Goal: Task Accomplishment & Management: Manage account settings

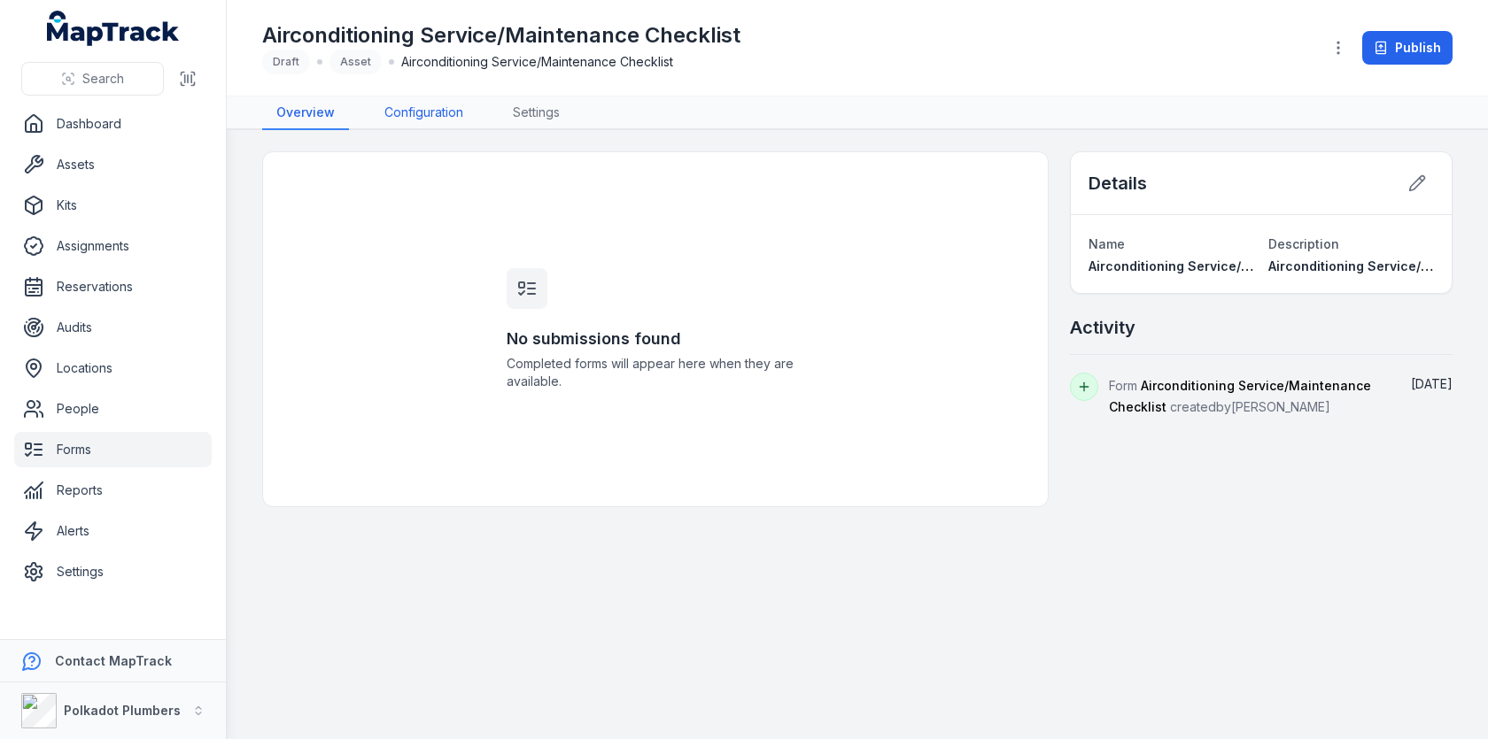
click at [439, 118] on link "Configuration" at bounding box center [423, 114] width 107 height 34
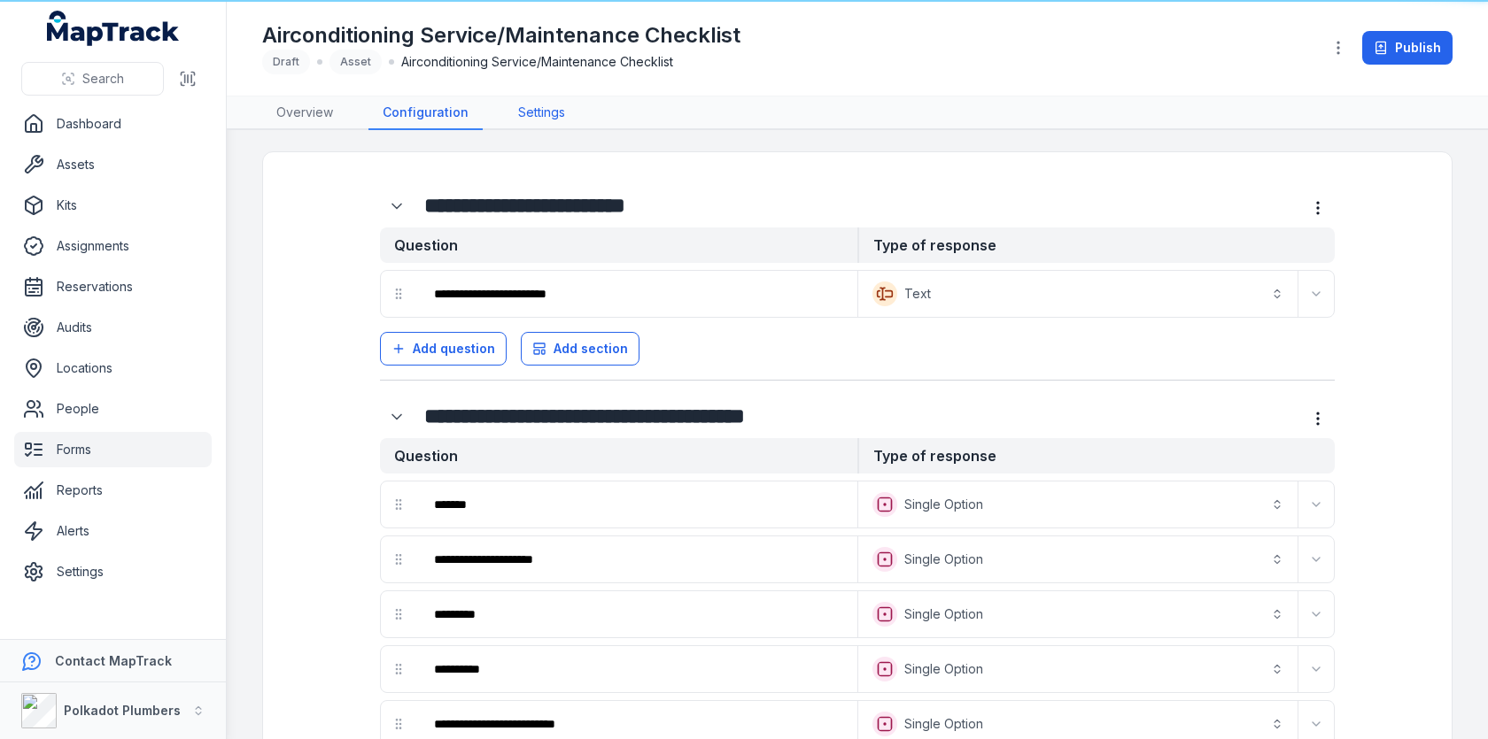
click at [537, 118] on link "Settings" at bounding box center [541, 114] width 75 height 34
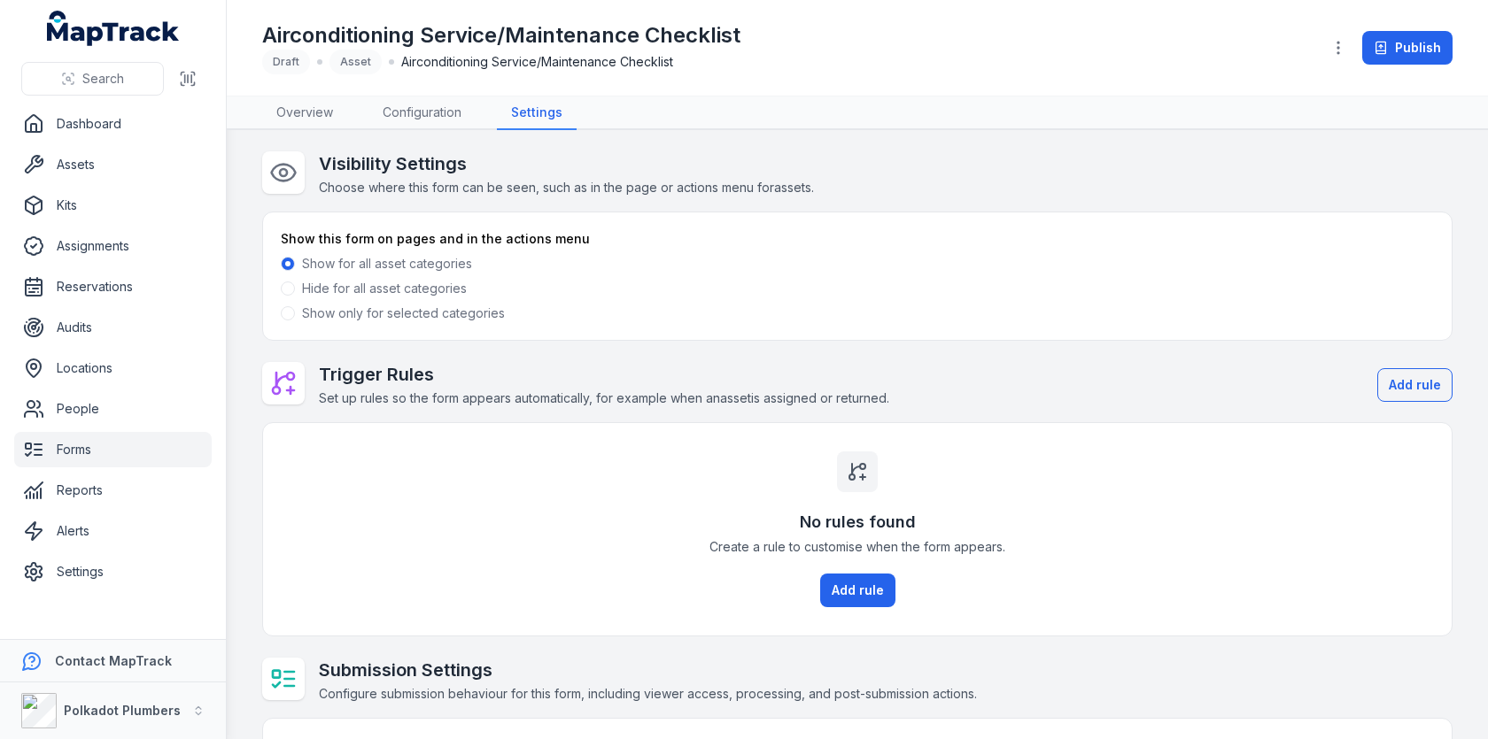
click at [424, 312] on label "Show only for selected categories" at bounding box center [403, 314] width 203 height 18
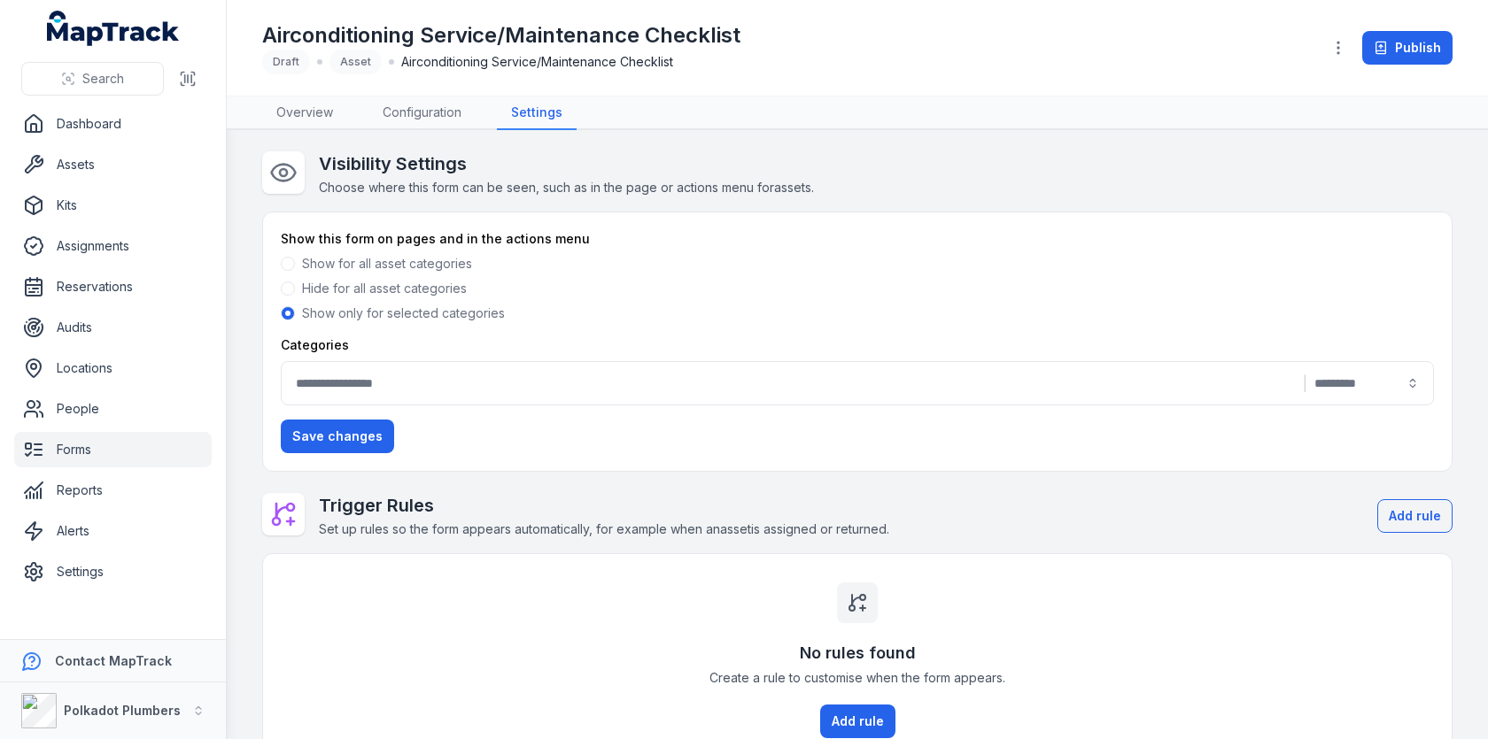
click at [699, 378] on button "|" at bounding box center [857, 383] width 1153 height 44
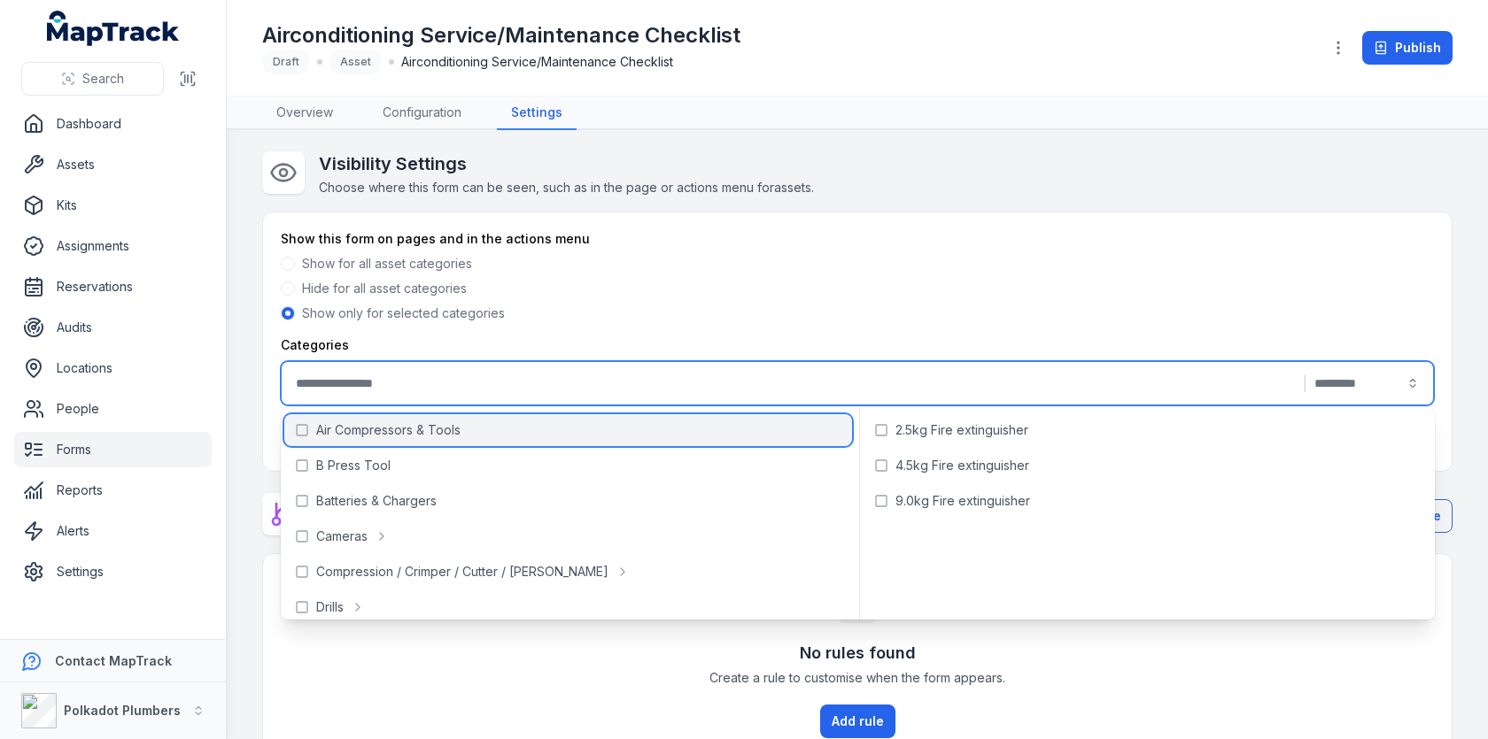
click at [628, 434] on div "Air Compressors & Tools" at bounding box center [568, 430] width 568 height 32
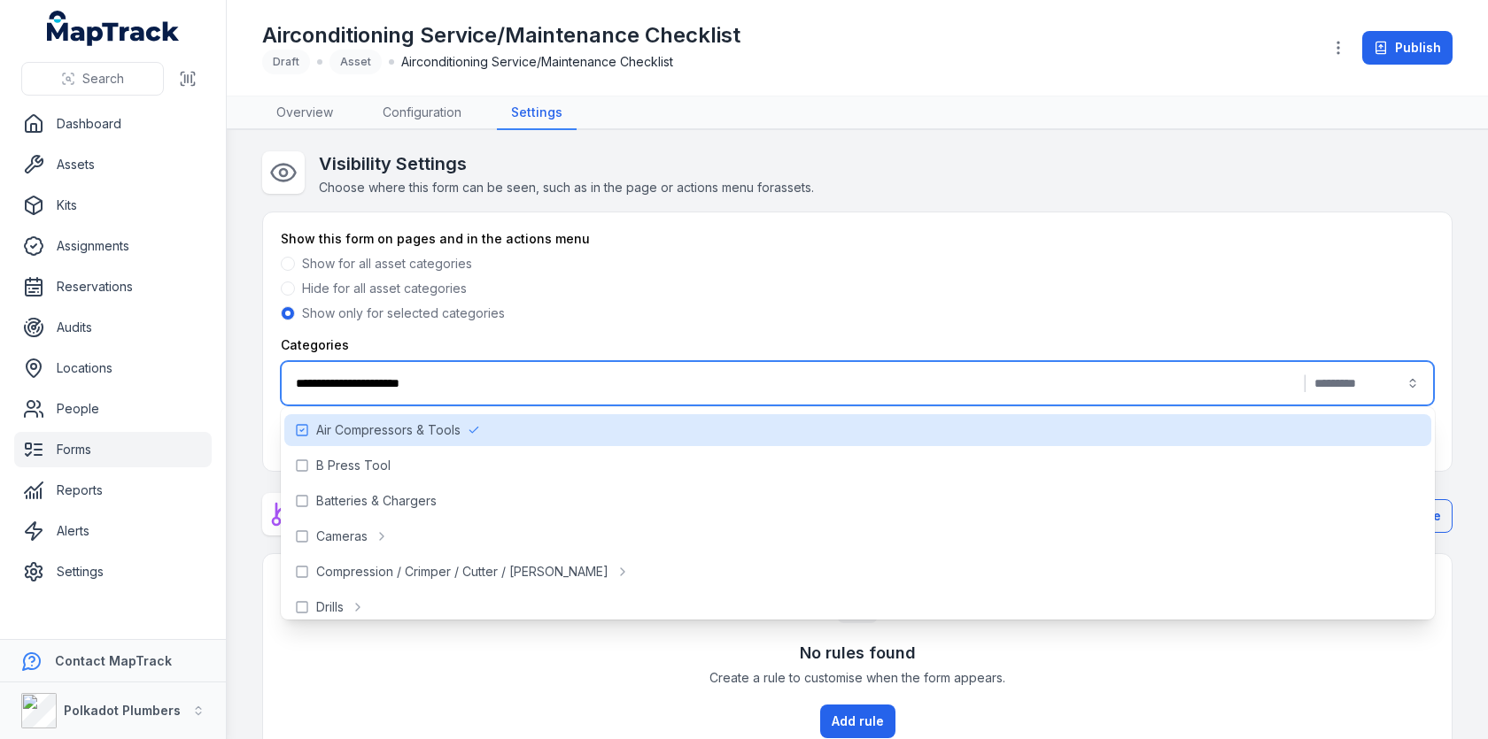
click at [860, 282] on div "Hide for all asset categories" at bounding box center [857, 289] width 1153 height 18
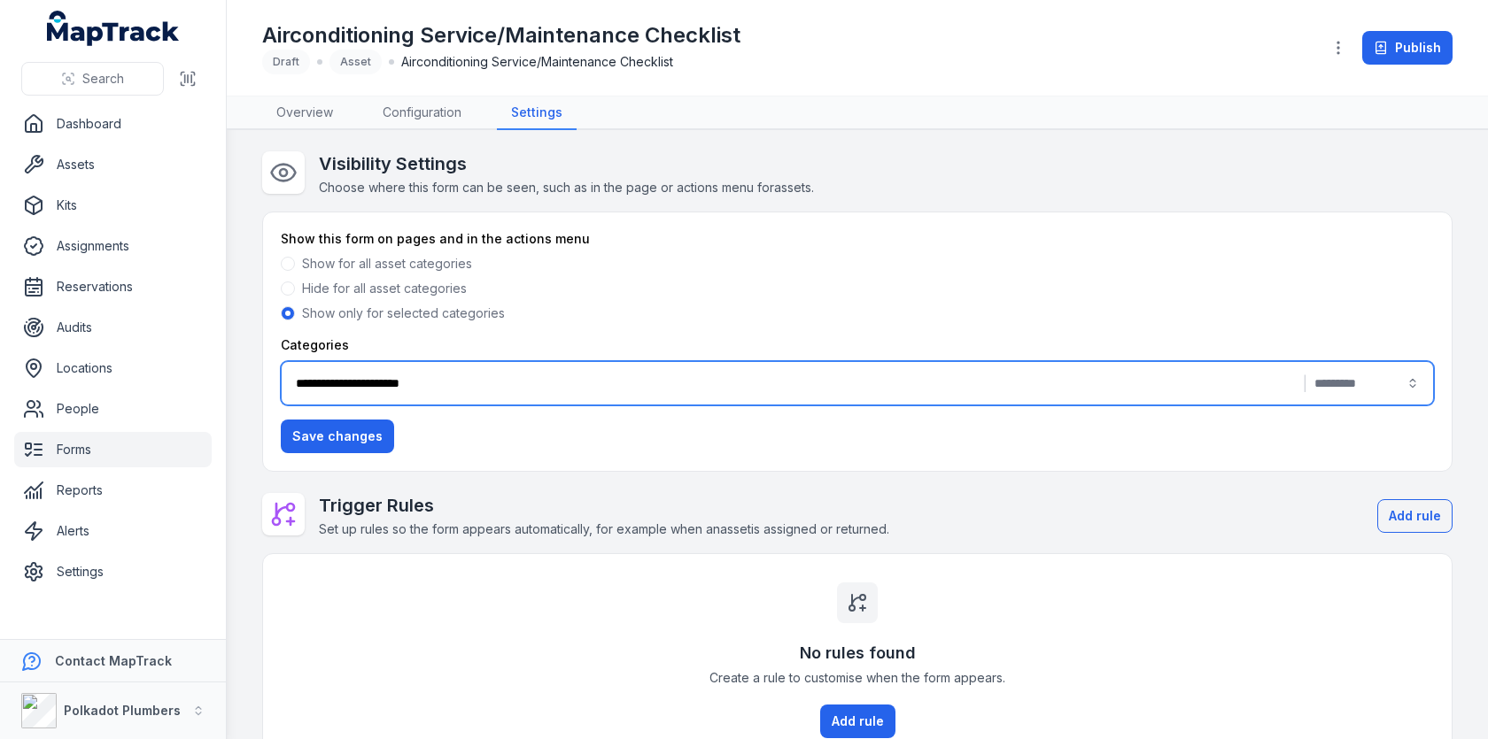
click at [507, 385] on button "**********" at bounding box center [857, 383] width 1153 height 44
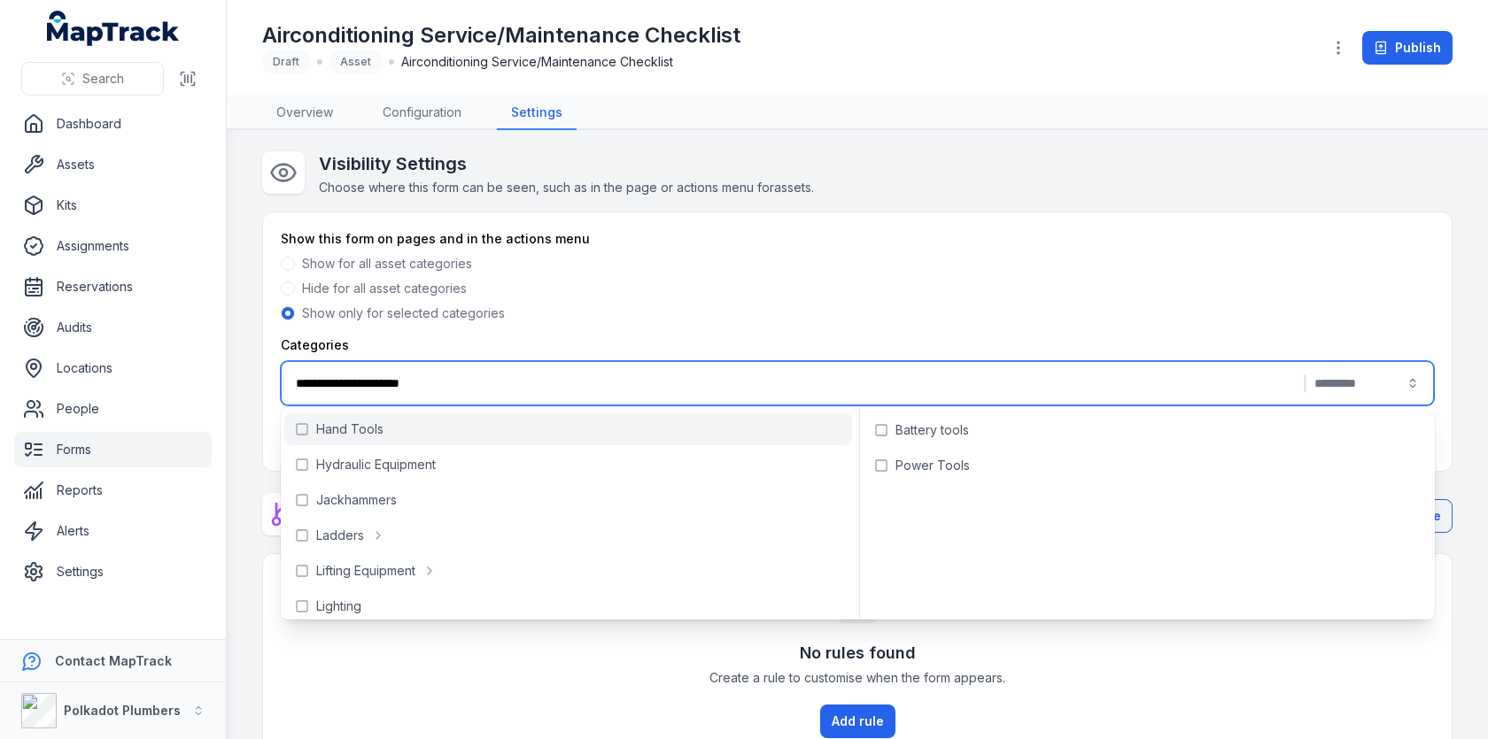
scroll to position [465, 0]
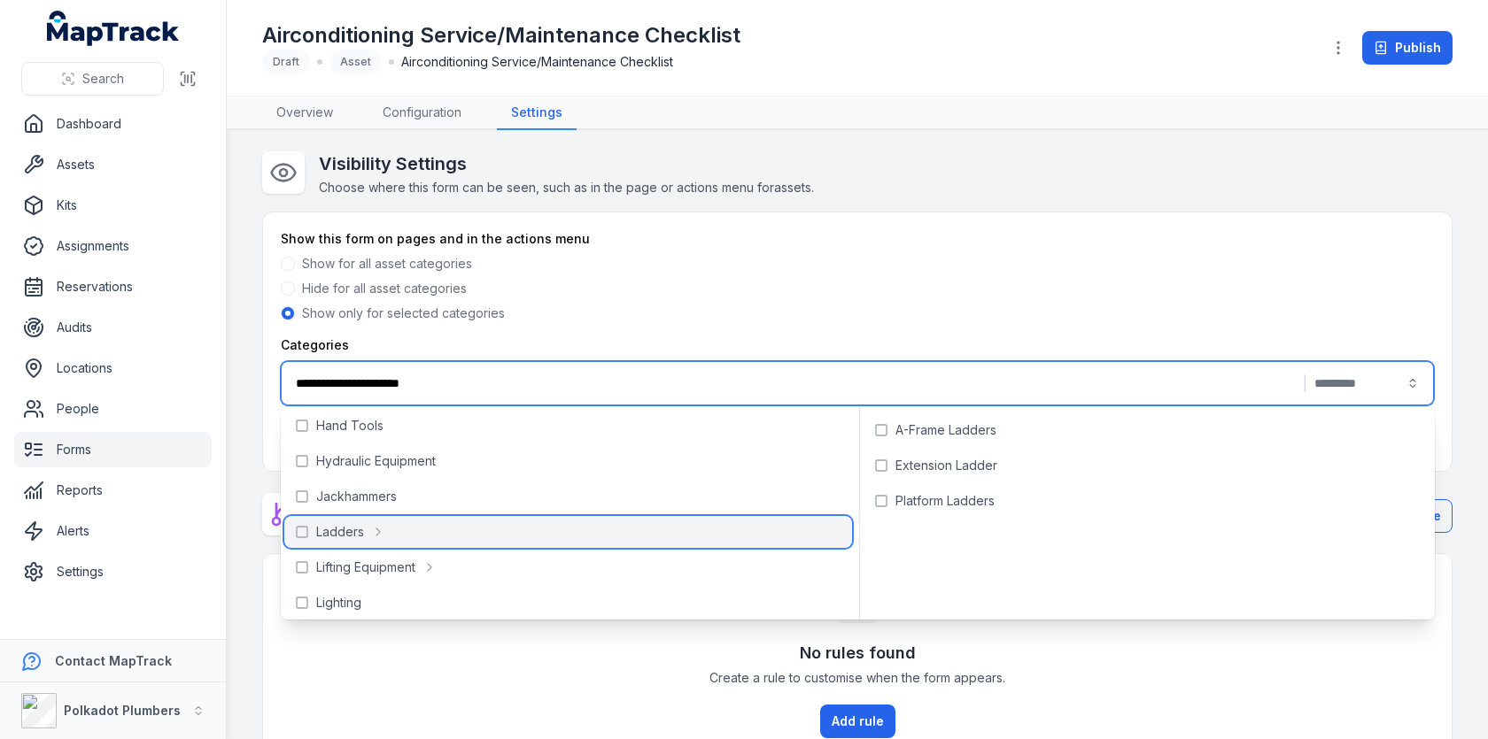
click at [468, 536] on div "Ladders" at bounding box center [568, 532] width 568 height 32
type input "**********"
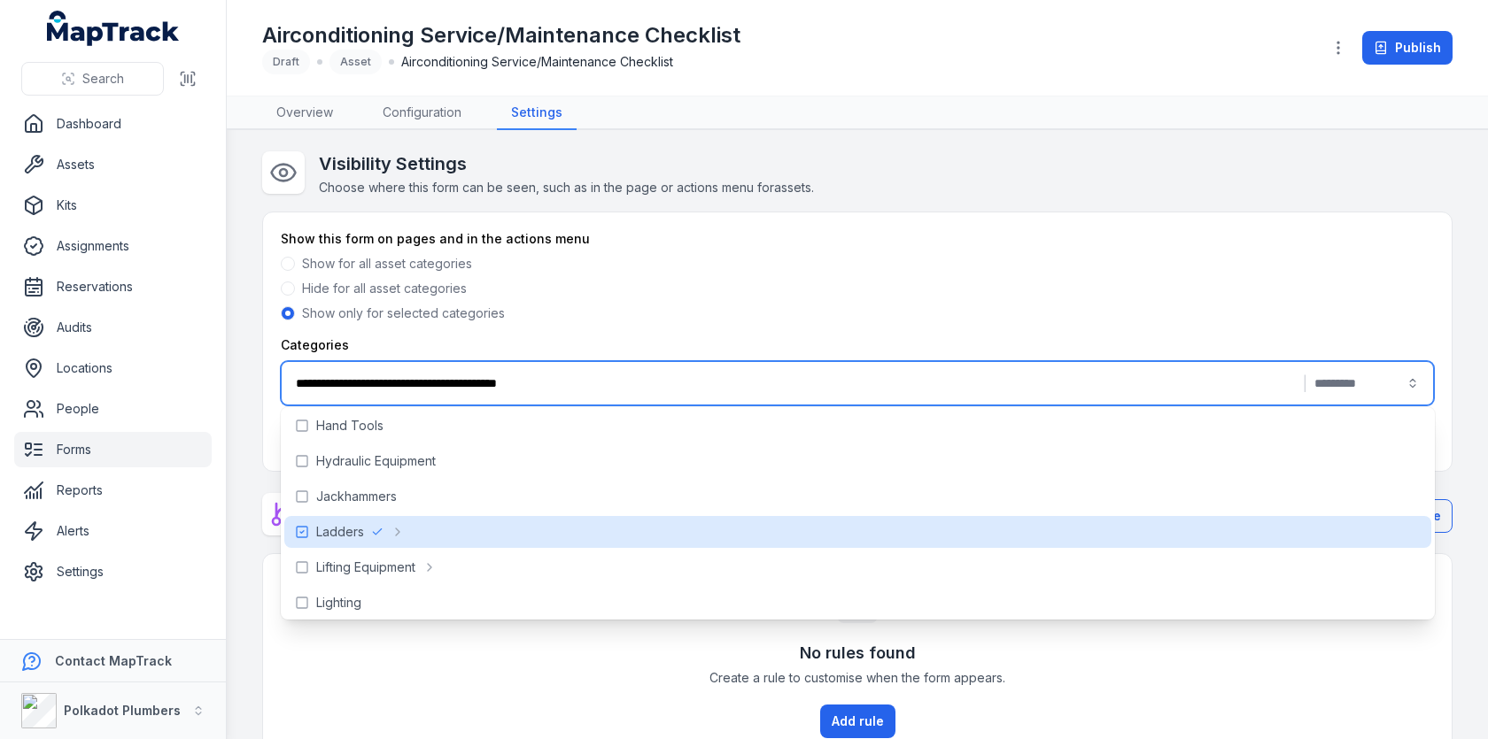
click at [831, 299] on div "Show for all asset categories Hide for all asset categories Show only for selec…" at bounding box center [857, 288] width 1153 height 67
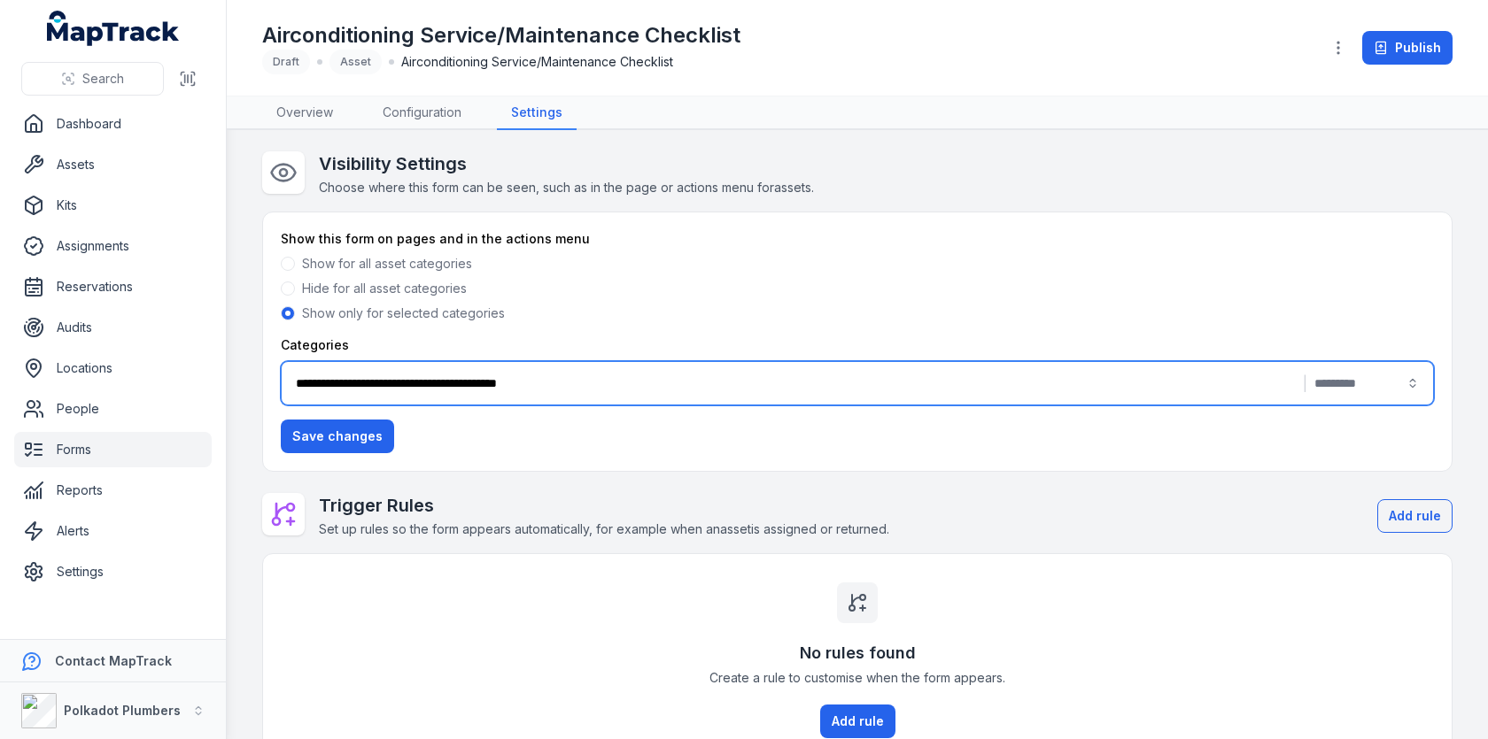
scroll to position [213, 0]
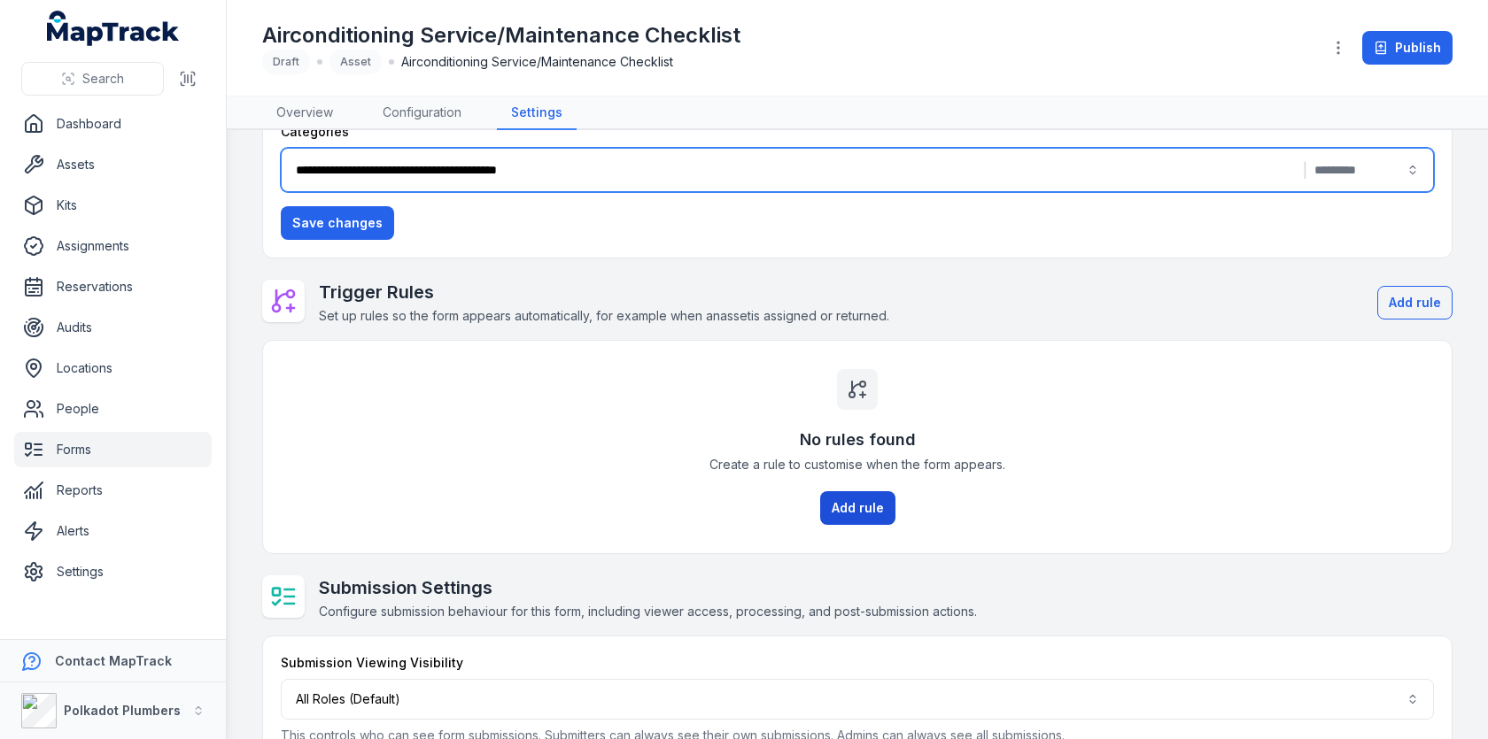
click at [862, 491] on button "Add rule" at bounding box center [857, 508] width 75 height 34
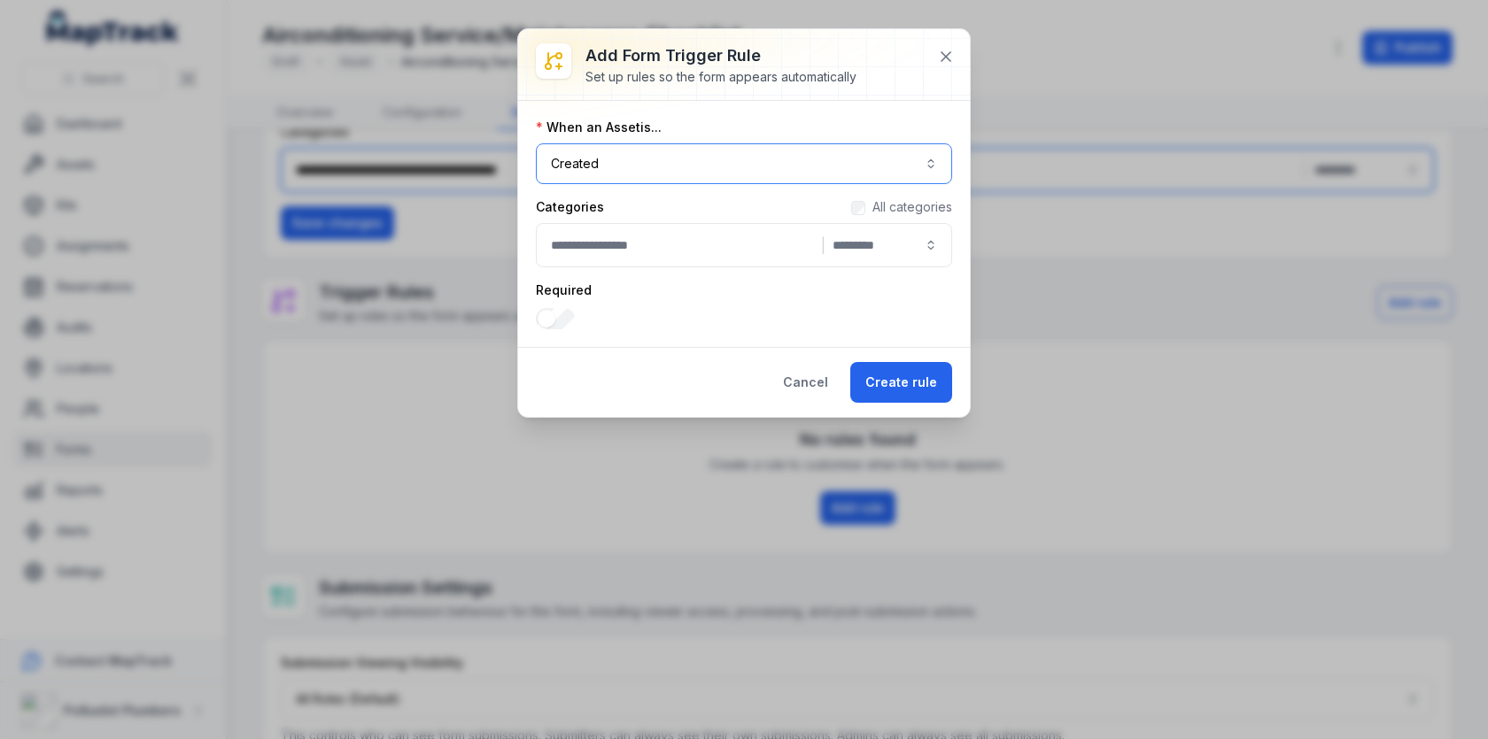
click at [762, 159] on button "Created ******" at bounding box center [744, 163] width 416 height 41
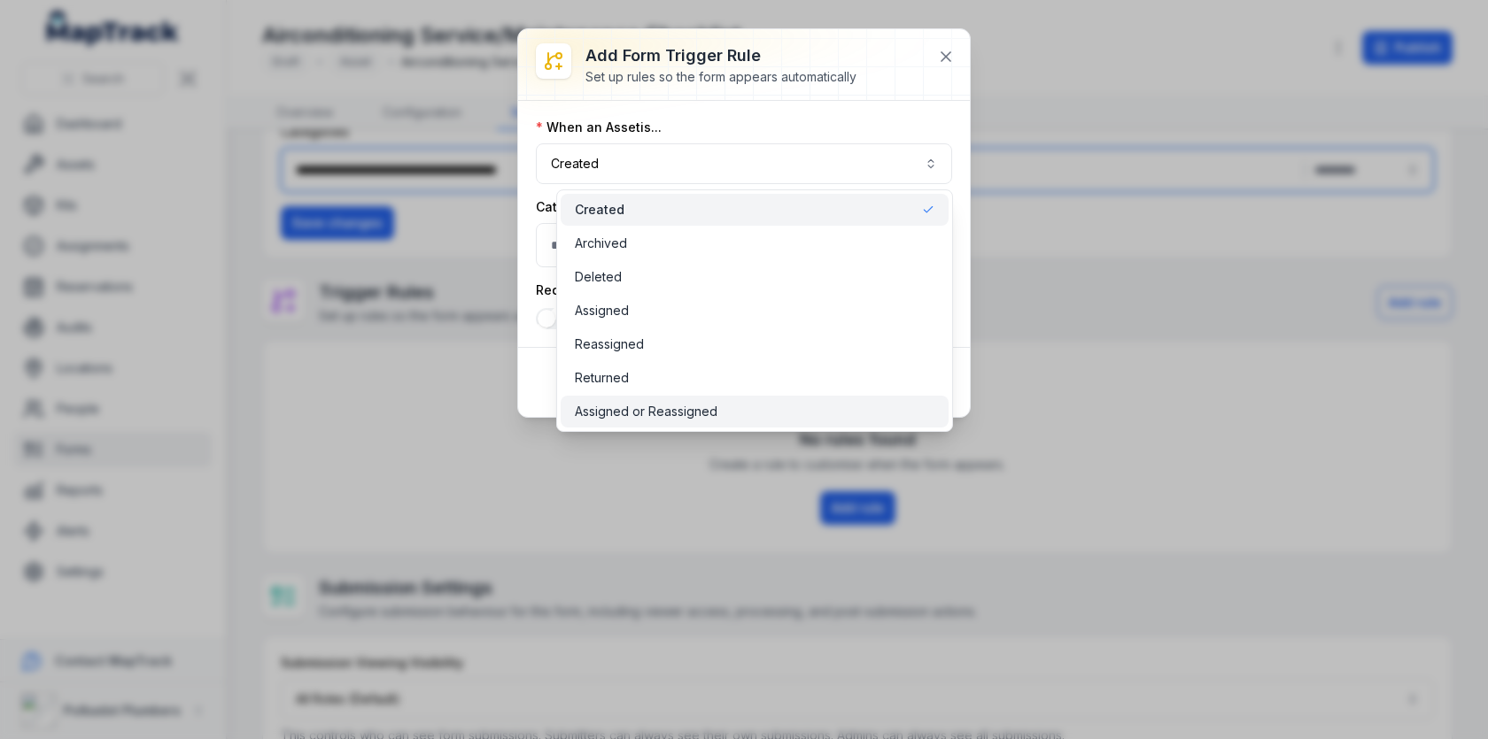
click at [762, 415] on div "Assigned or Reassigned" at bounding box center [754, 412] width 359 height 18
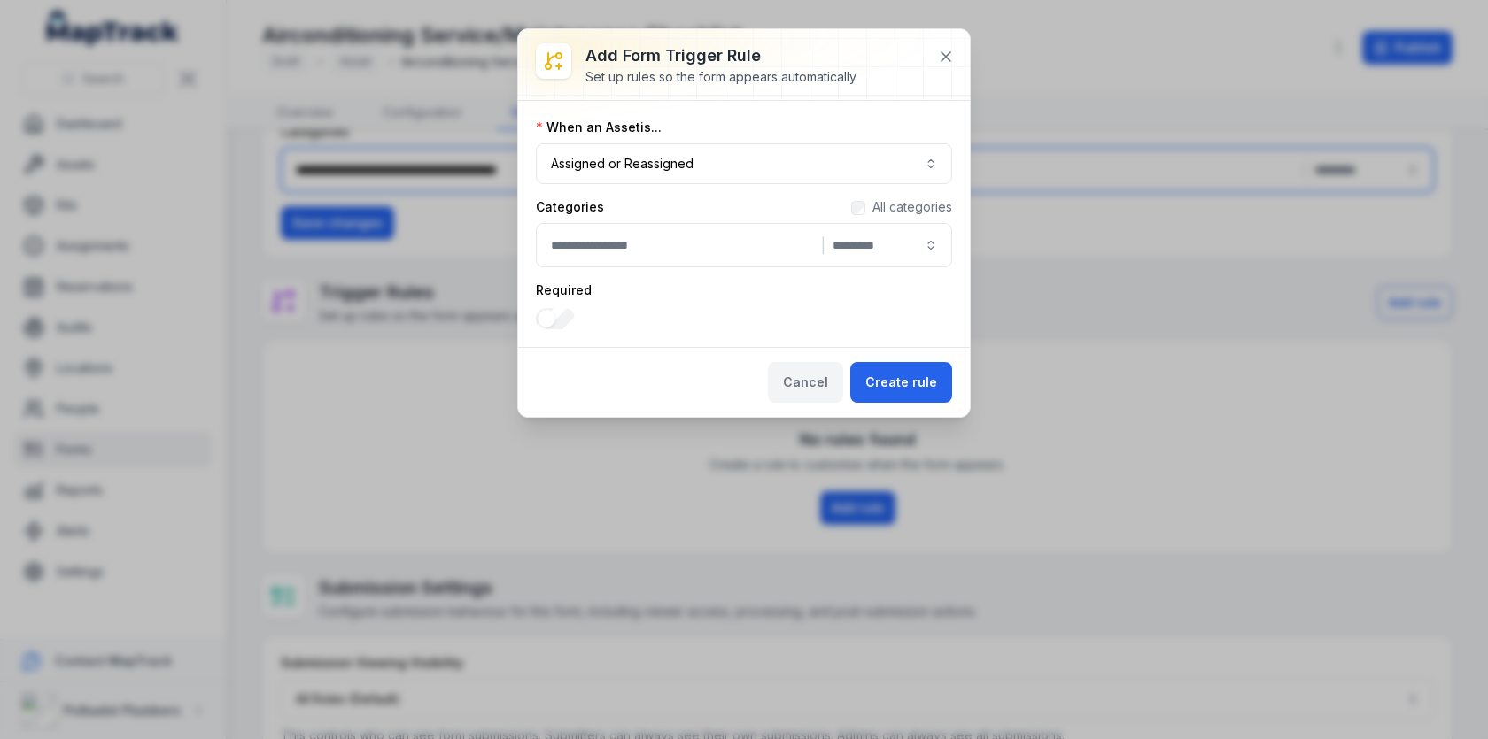
click at [796, 368] on button "Cancel" at bounding box center [805, 382] width 75 height 41
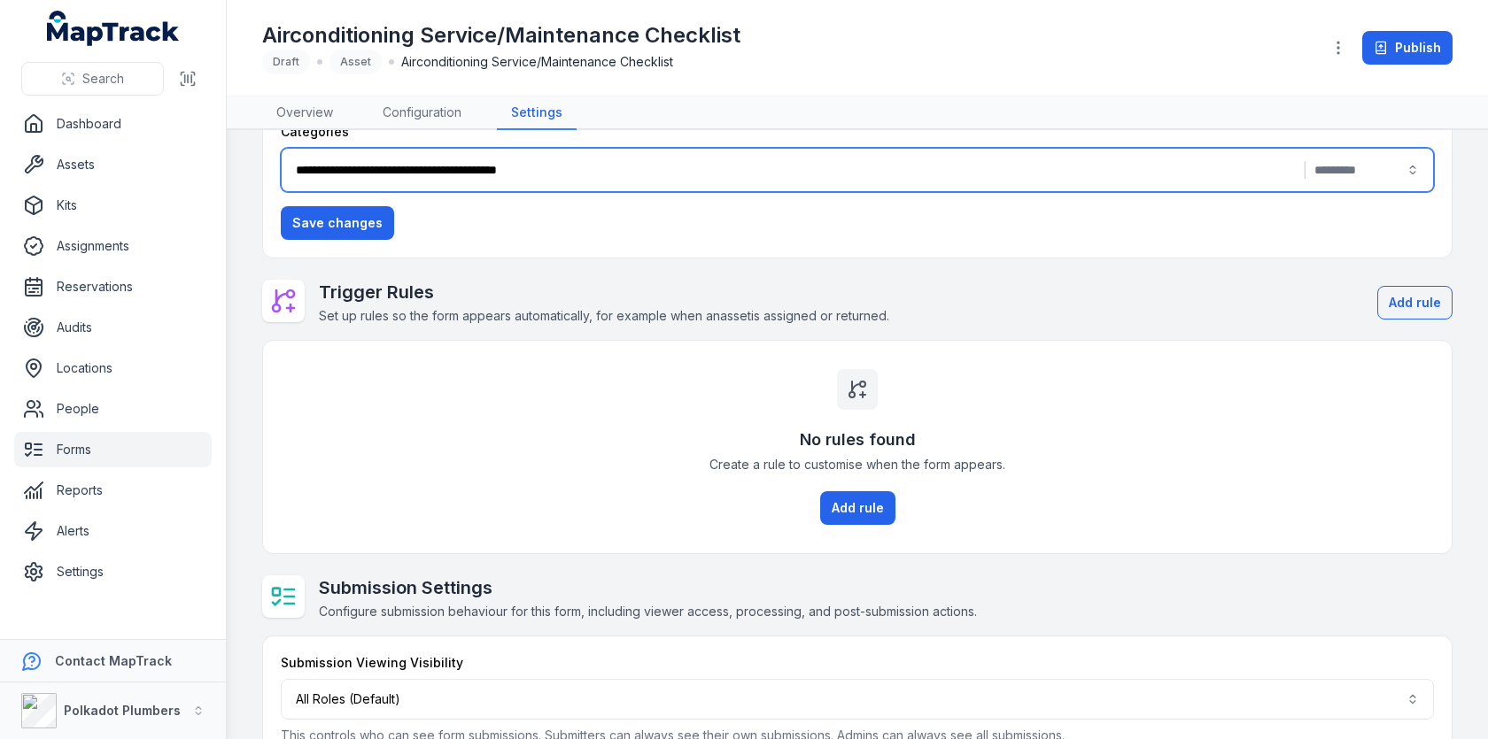
scroll to position [251, 0]
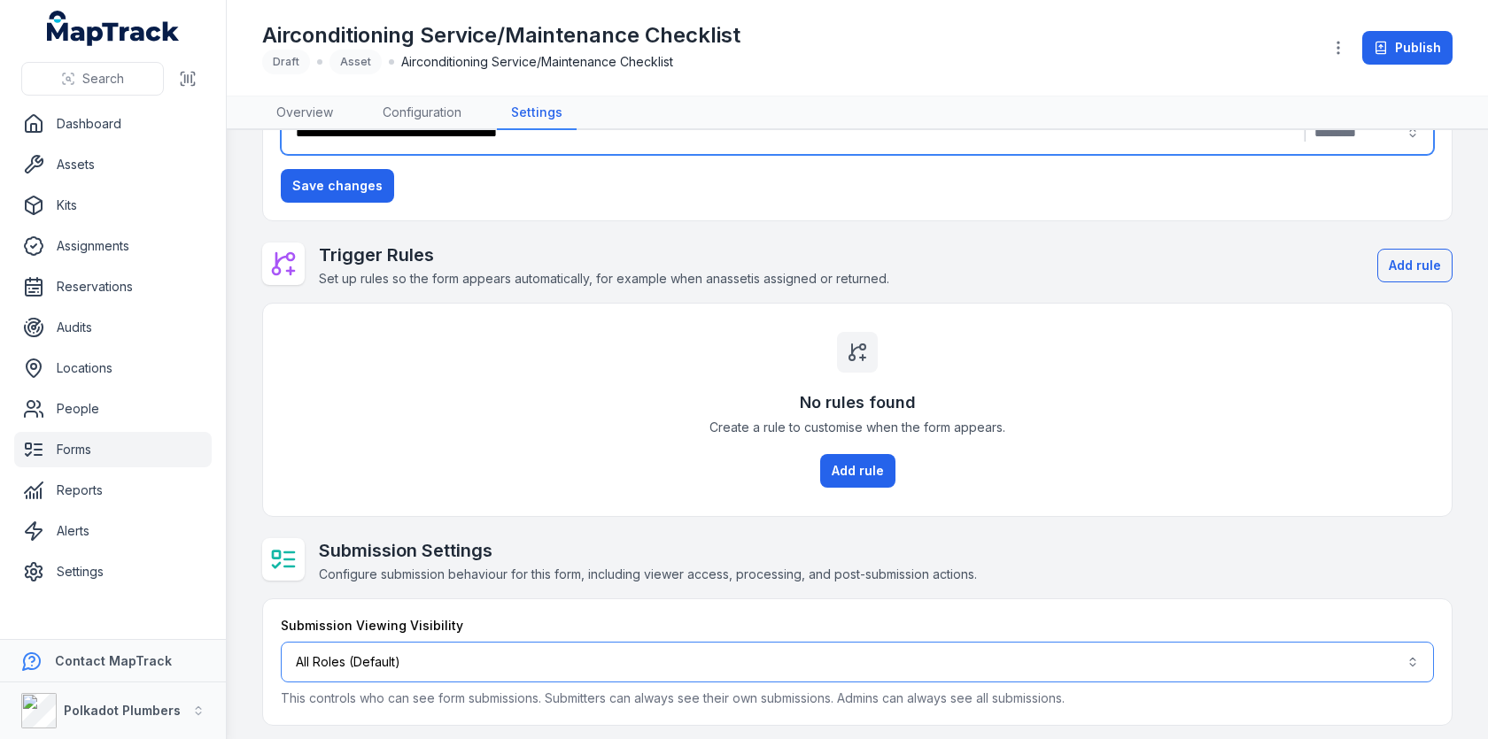
click at [636, 642] on button "All Roles (Default)" at bounding box center [857, 662] width 1153 height 41
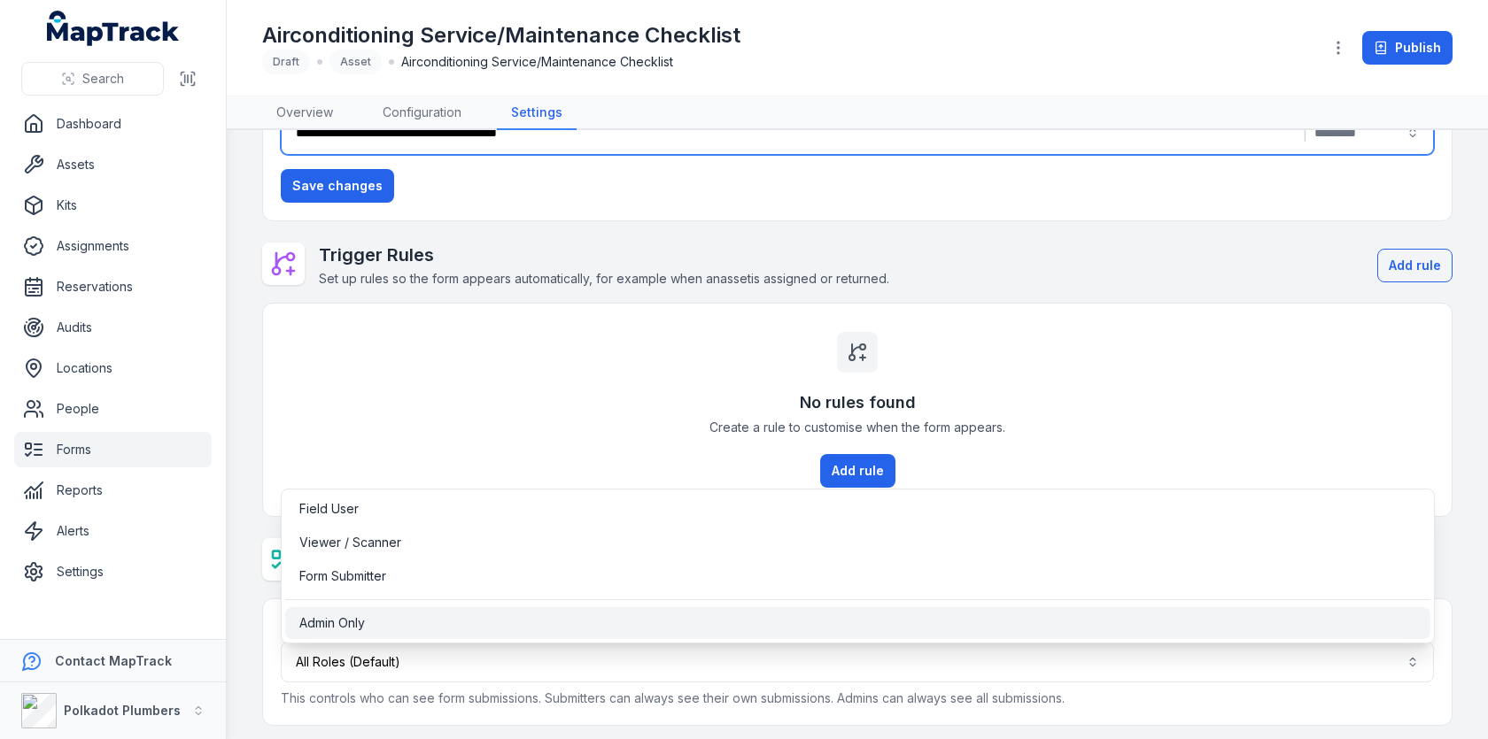
click at [537, 624] on div "Admin Only" at bounding box center [857, 624] width 1117 height 18
click at [653, 400] on div "**********" at bounding box center [857, 313] width 1190 height 825
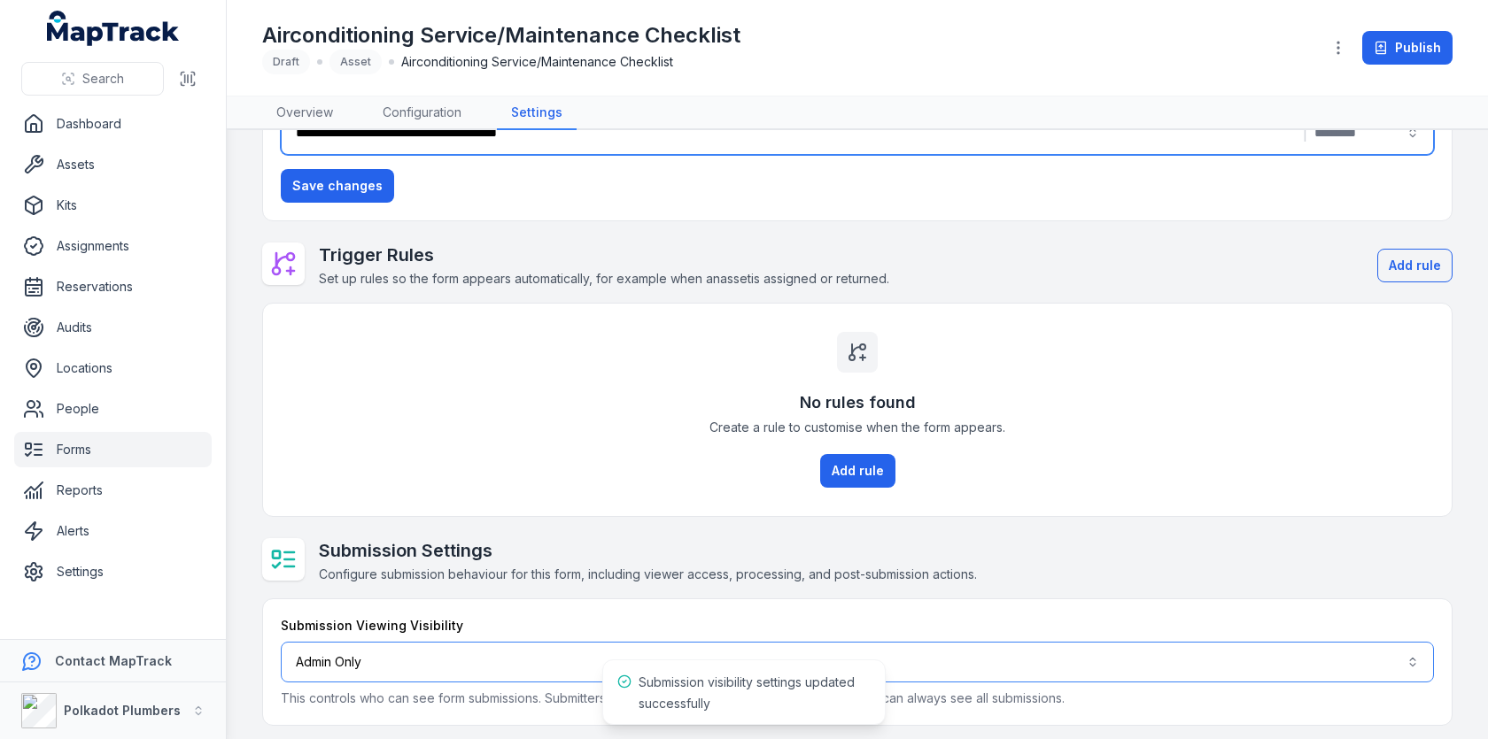
scroll to position [0, 0]
